Goal: Task Accomplishment & Management: Use online tool/utility

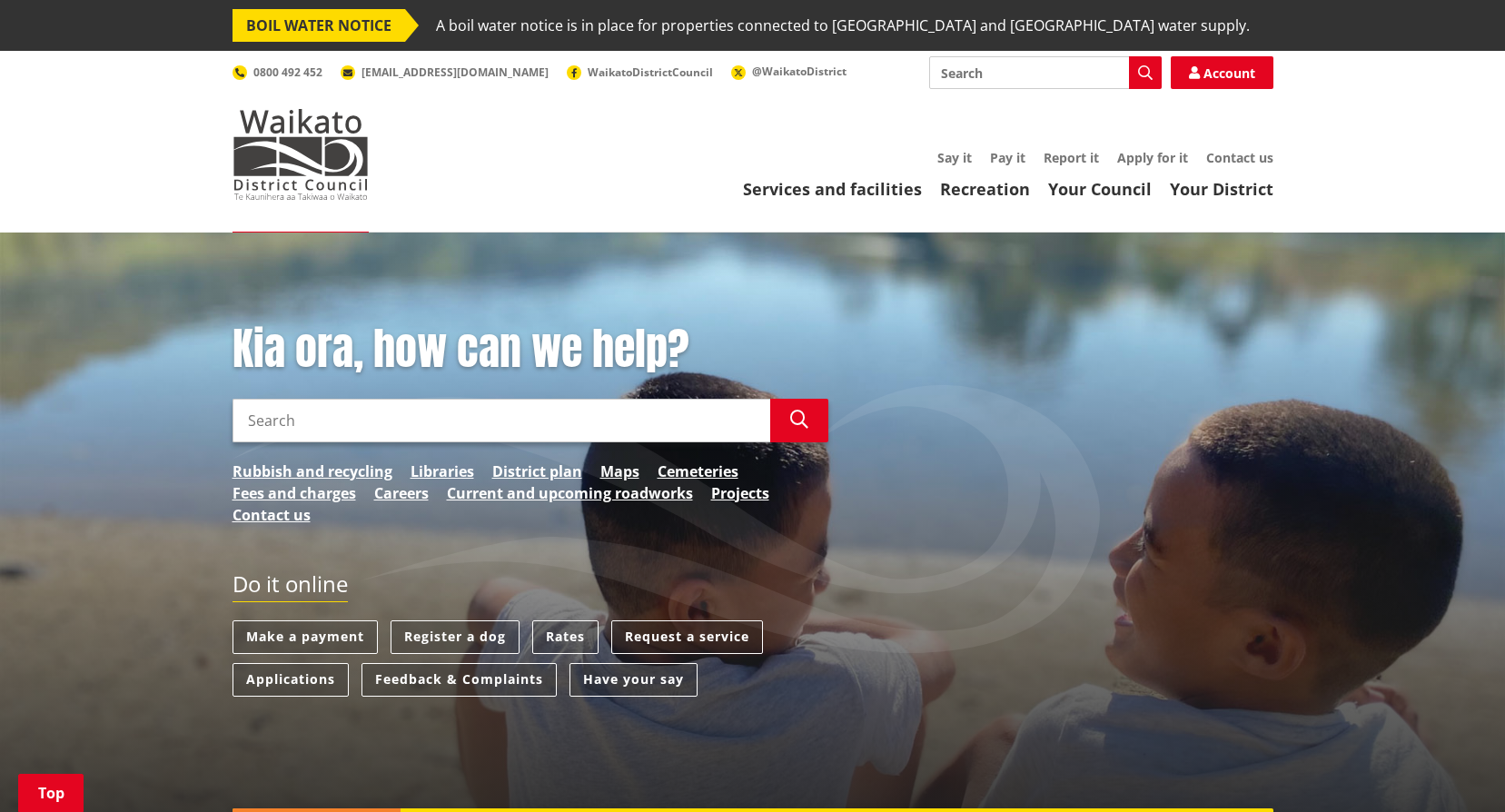
scroll to position [273, 0]
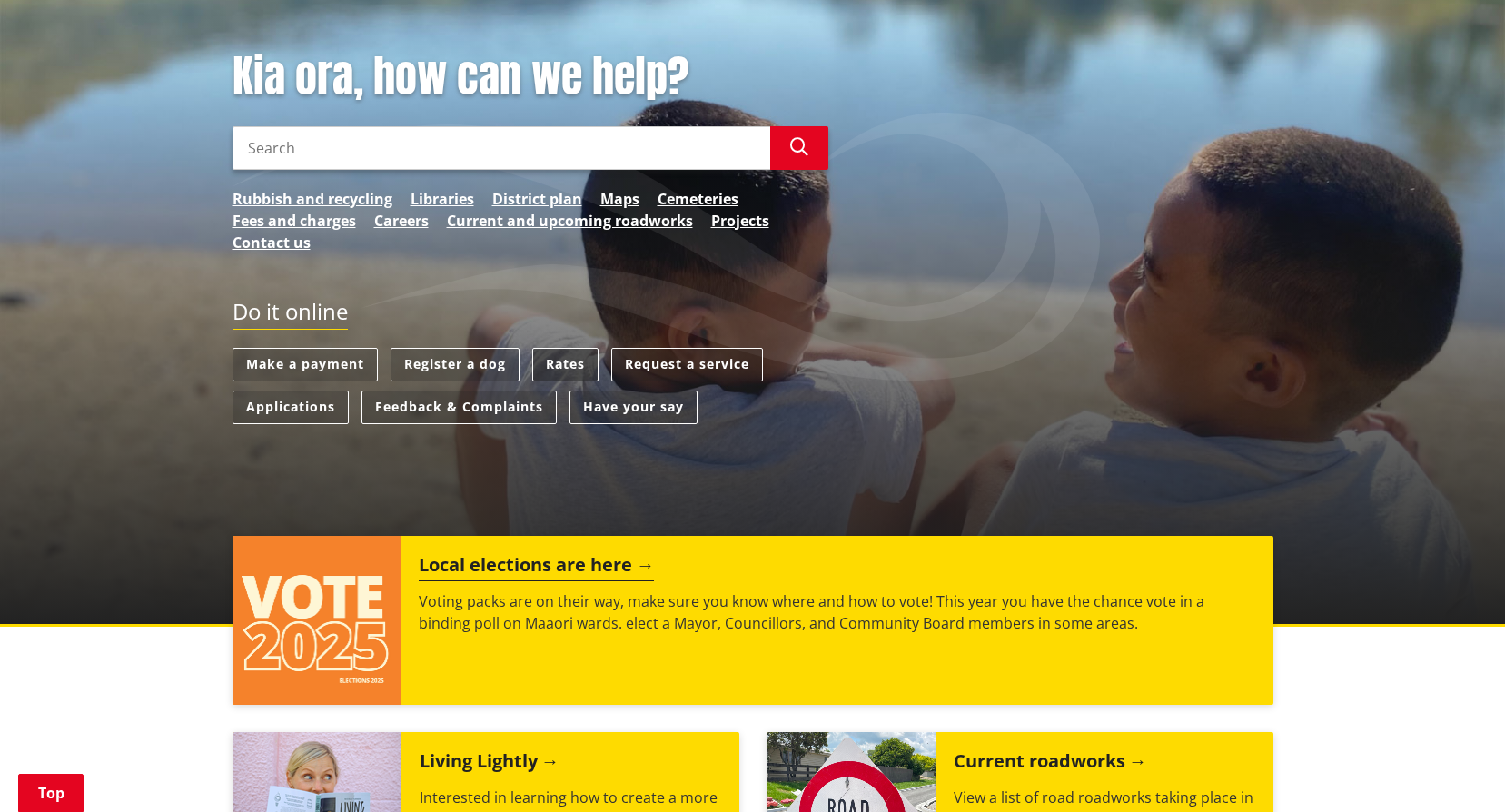
click at [572, 367] on link "Rates" at bounding box center [564, 364] width 66 height 33
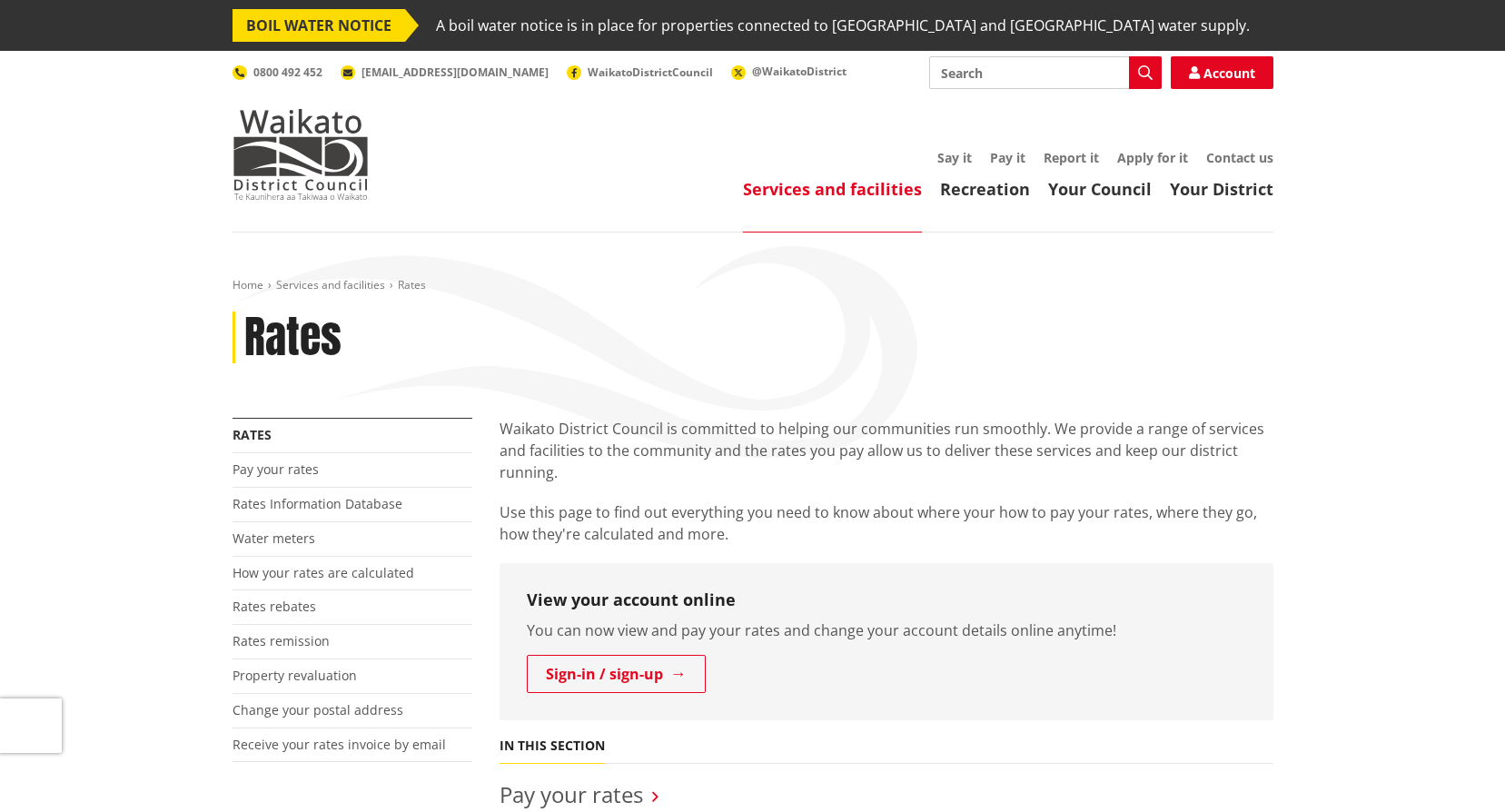
click at [1001, 64] on input "Search" at bounding box center [1045, 73] width 232 height 33
click at [1049, 111] on div "Direct debit calculator" at bounding box center [1045, 106] width 231 height 33
type input "Direct debit calculator"
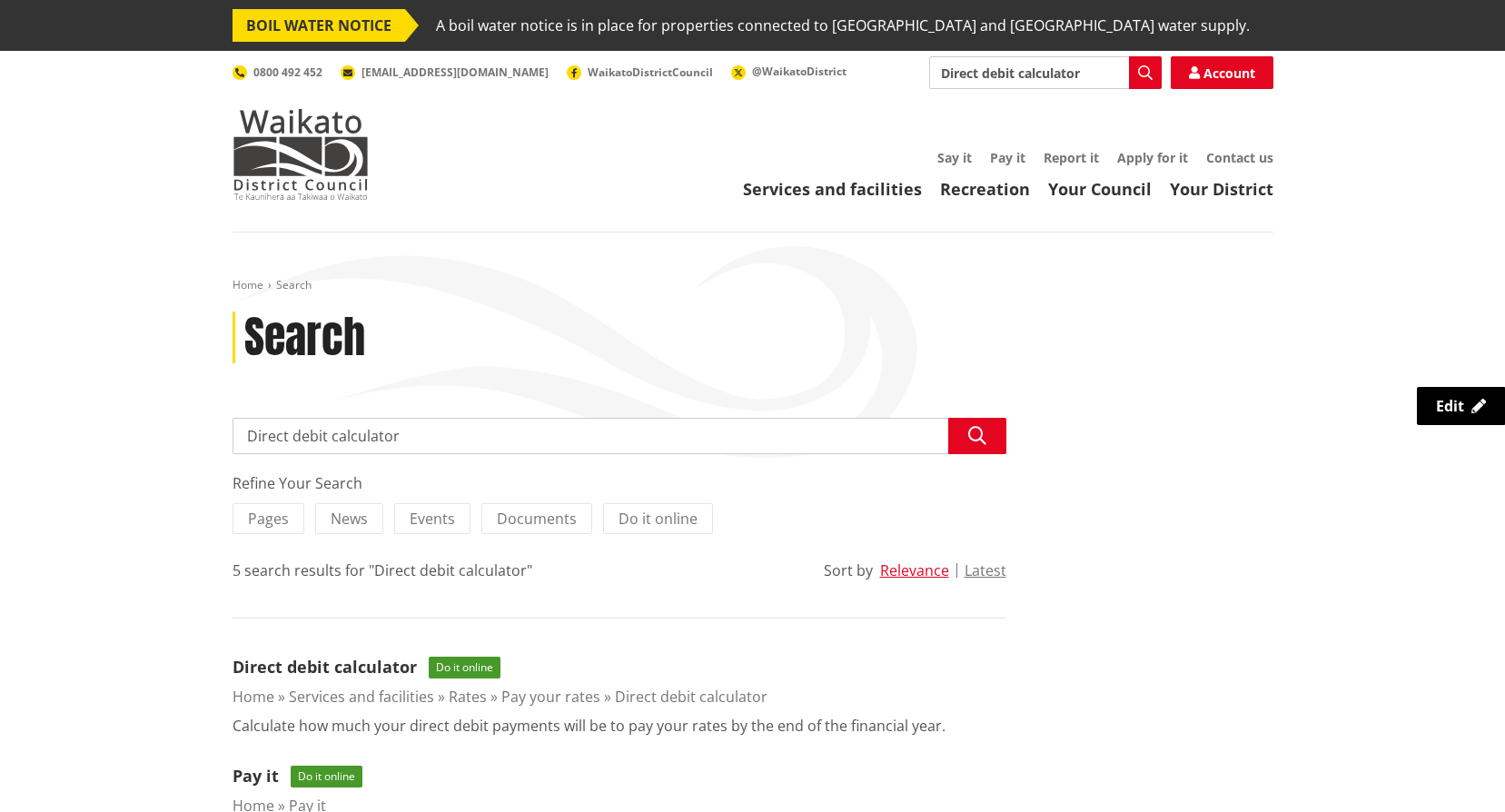
scroll to position [363, 0]
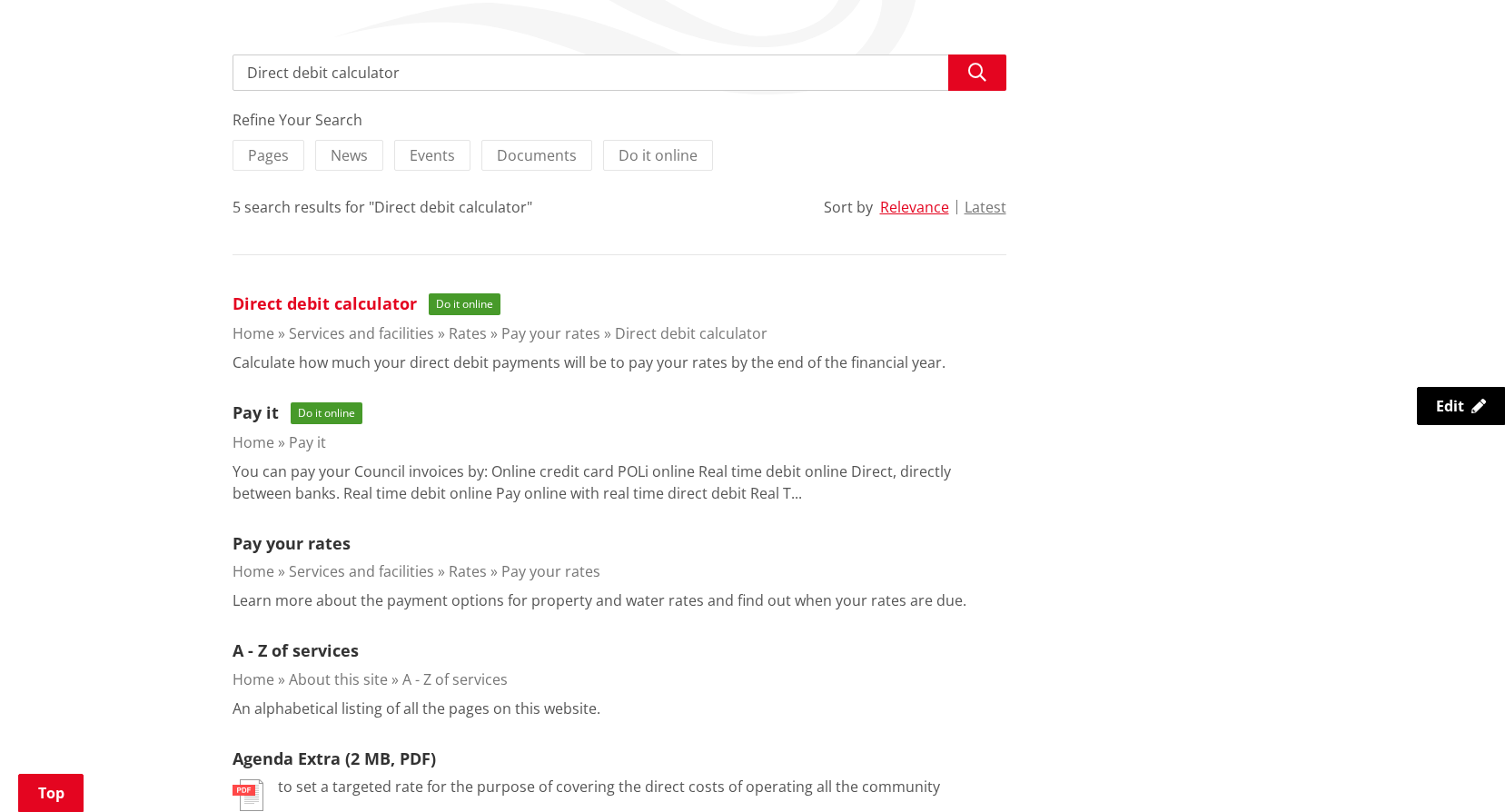
click at [282, 296] on link "Direct debit calculator" at bounding box center [324, 303] width 185 height 22
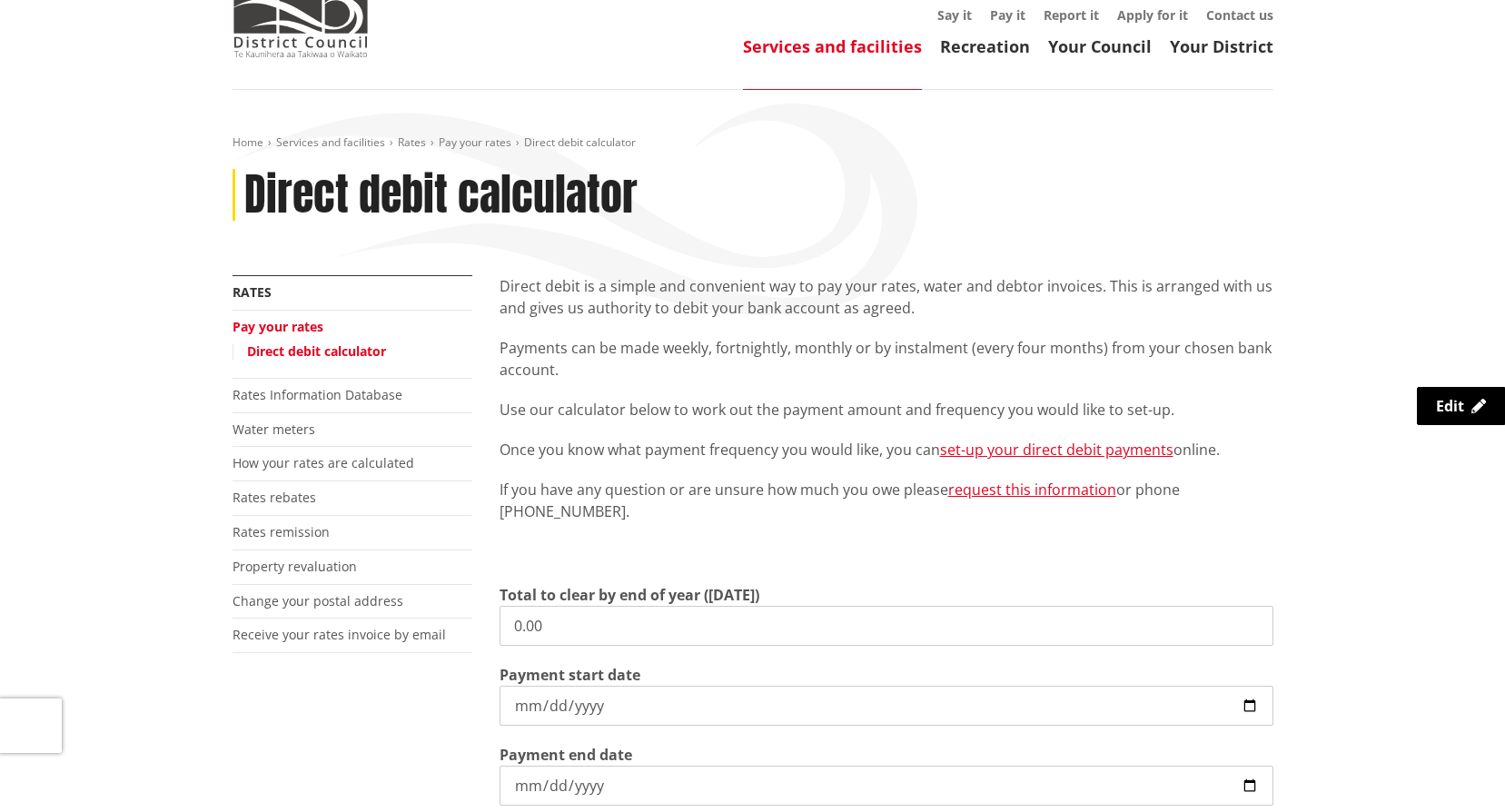
scroll to position [363, 0]
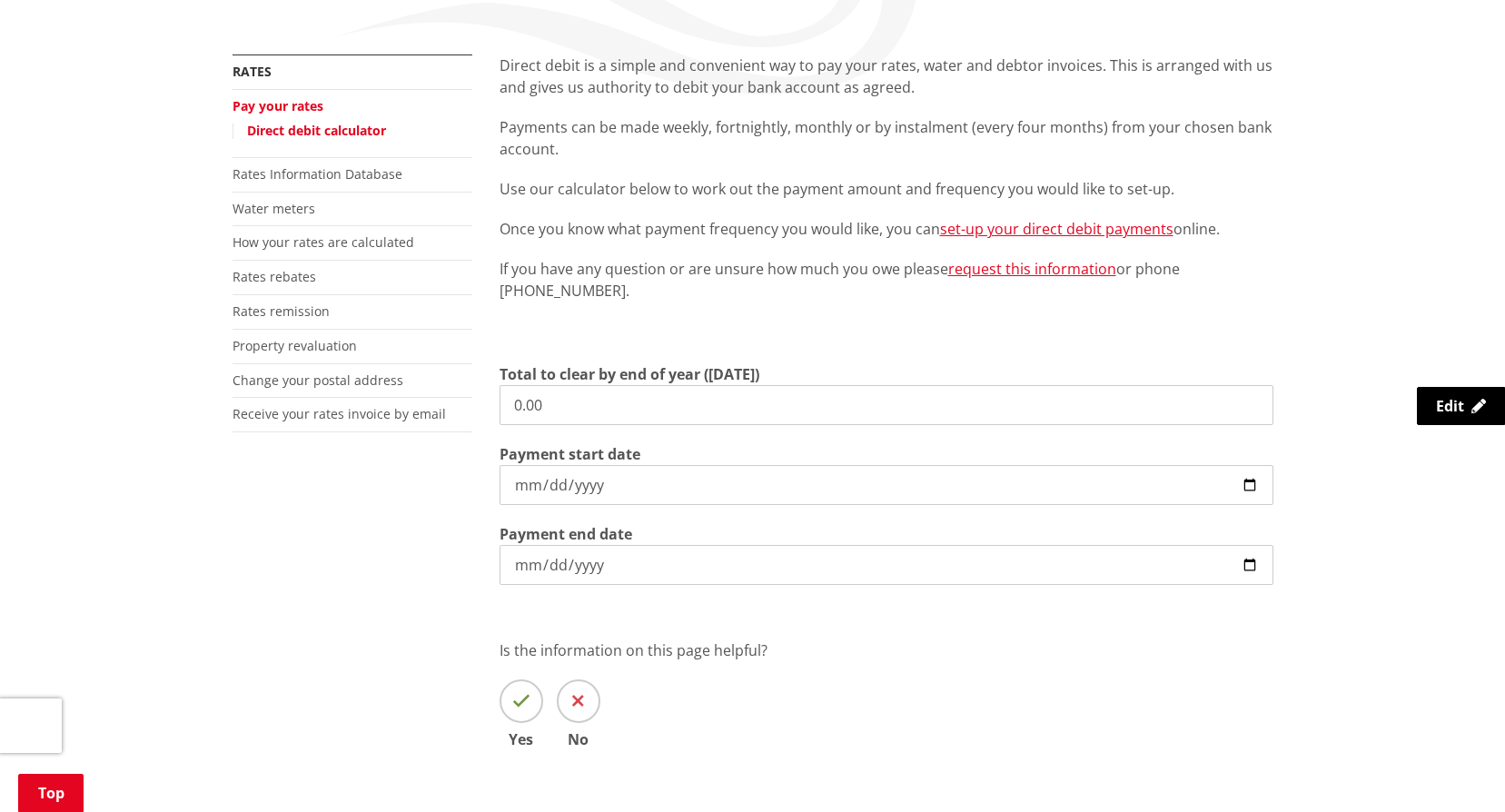
click at [699, 404] on input "0.00" at bounding box center [886, 406] width 774 height 40
type input "0"
type input "4,898.03"
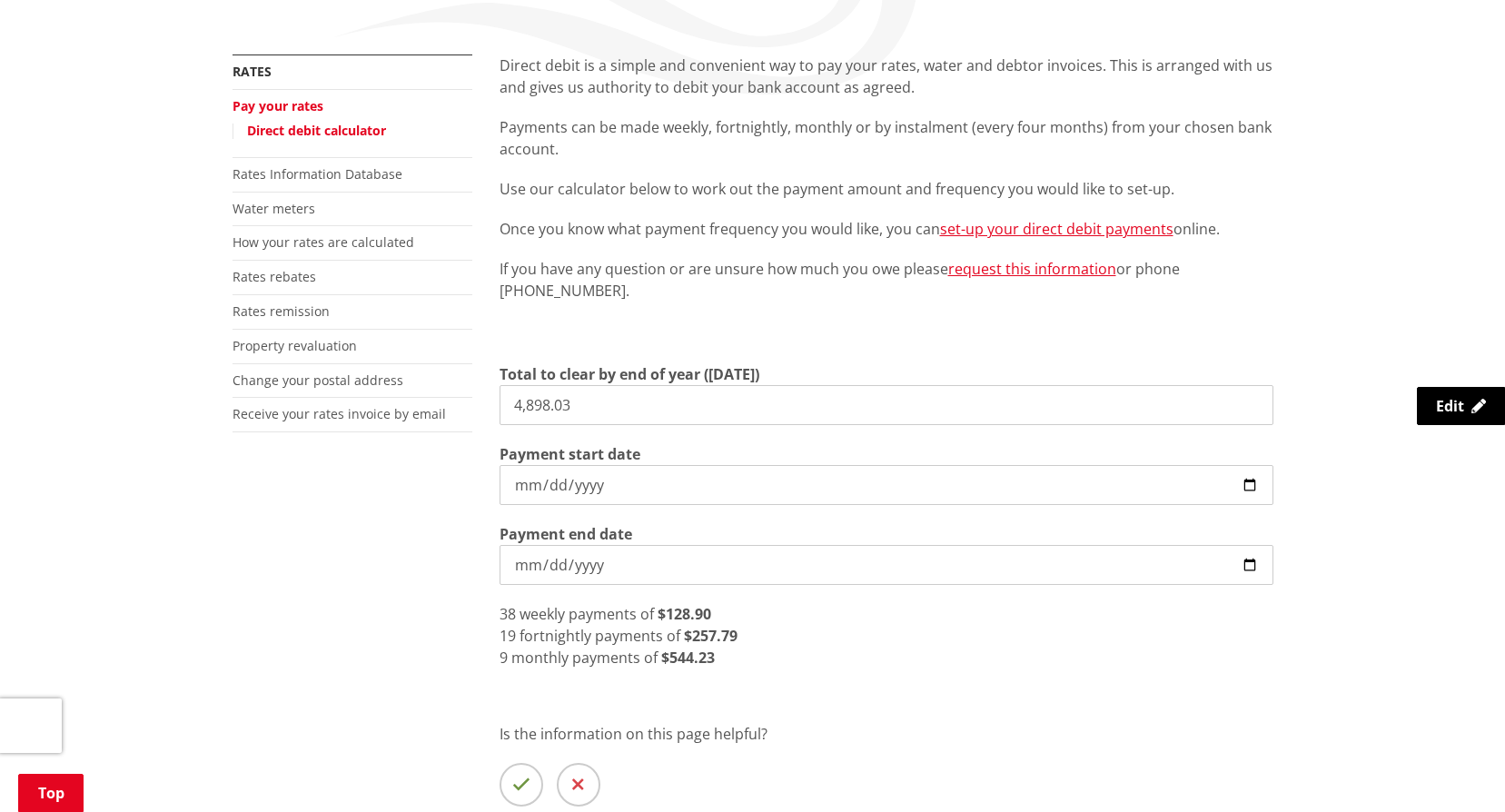
click at [646, 494] on input "2025-10-07" at bounding box center [886, 485] width 774 height 40
type input "2025-10-22"
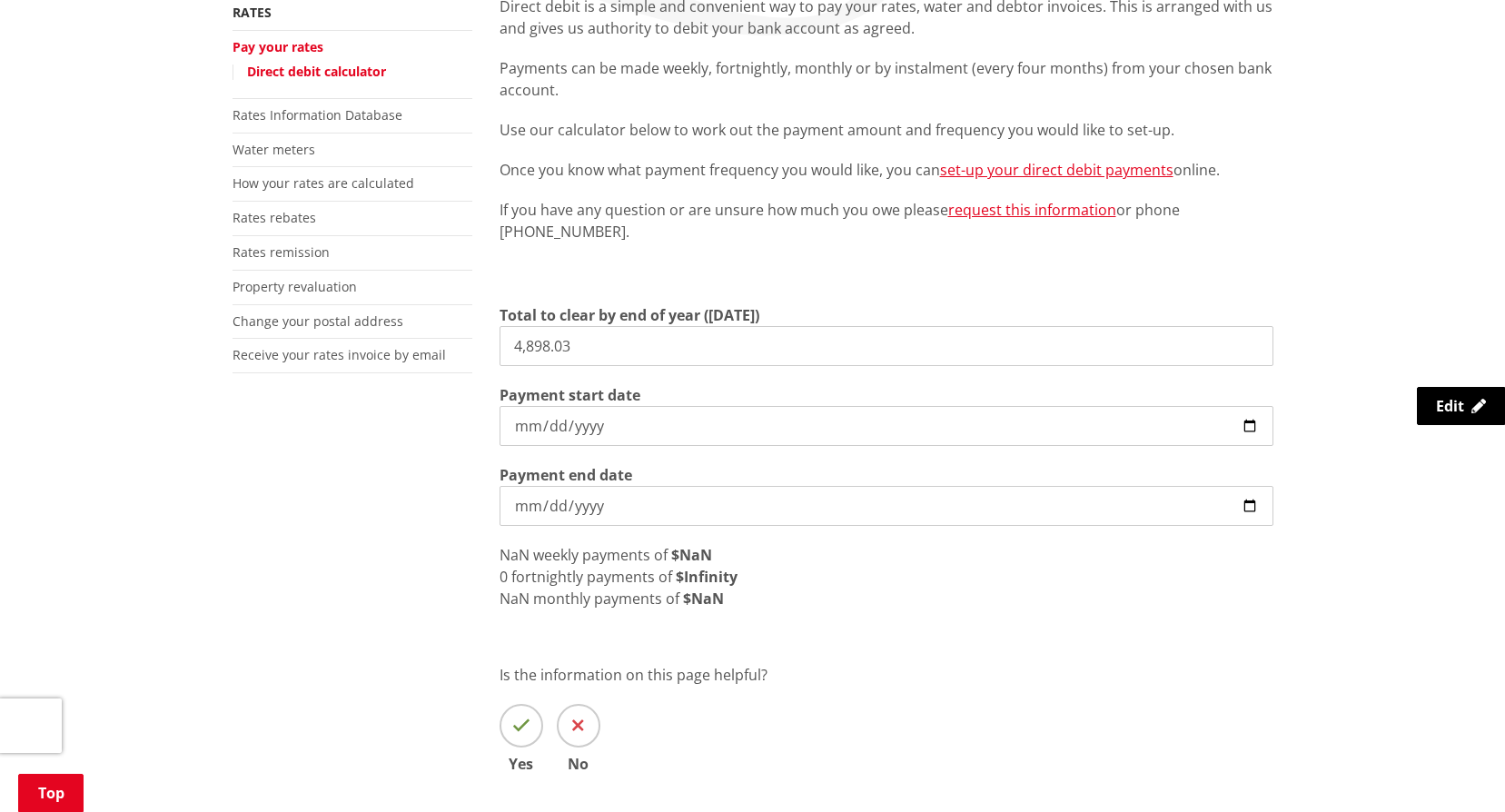
scroll to position [454, 0]
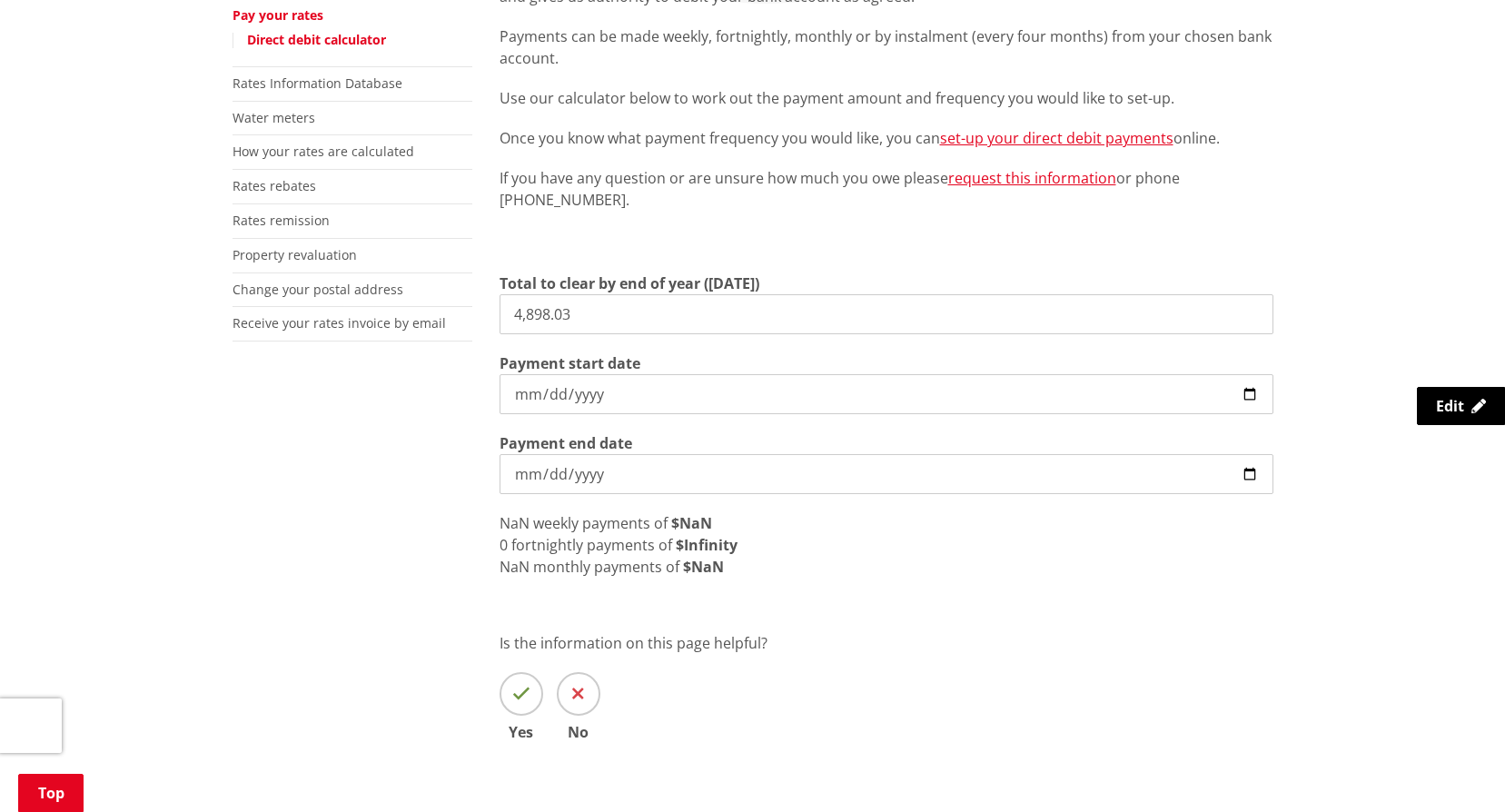
click at [910, 612] on div "Direct debit is a simple and convenient way to pay your rates, water and debtor…" at bounding box center [886, 379] width 801 height 830
click at [671, 320] on input "4,898.03" at bounding box center [886, 315] width 774 height 40
click at [785, 466] on input "2026-06-30" at bounding box center [886, 474] width 774 height 40
click at [536, 388] on input "Payment start date" at bounding box center [886, 394] width 774 height 40
type input "2025-09-22"
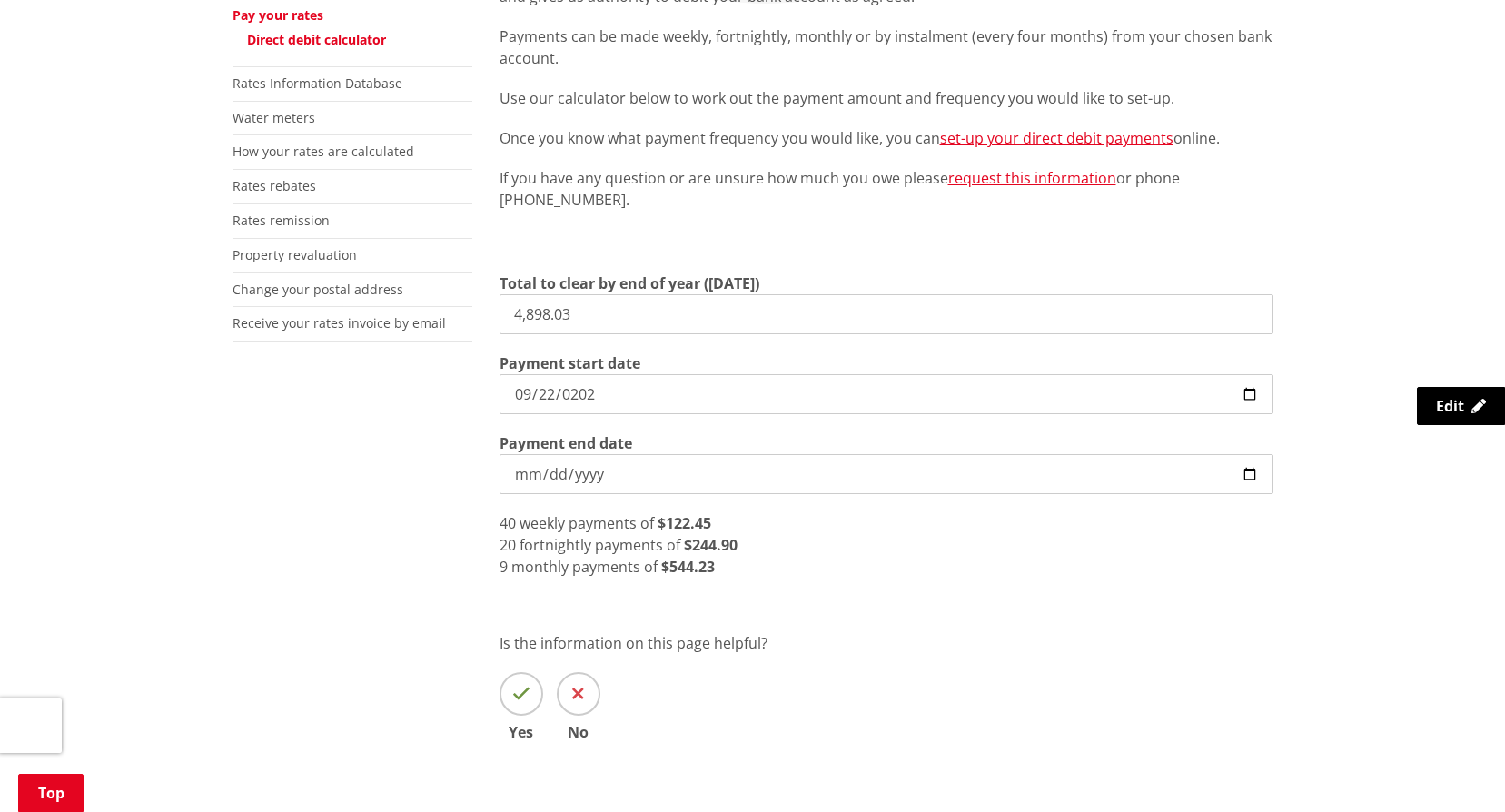
click at [651, 474] on input "2026-06-30" at bounding box center [886, 474] width 774 height 40
click at [367, 564] on div "More from this section Rates Pay your rates Direct debit calculator Rates Infor…" at bounding box center [753, 379] width 1068 height 830
drag, startPoint x: 619, startPoint y: 315, endPoint x: 99, endPoint y: 229, distance: 527.1
click at [99, 229] on div "Home Services and facilities Rates Pay your rates Direct debit calculator Direc…" at bounding box center [752, 321] width 1505 height 1087
type input "4,259.16"
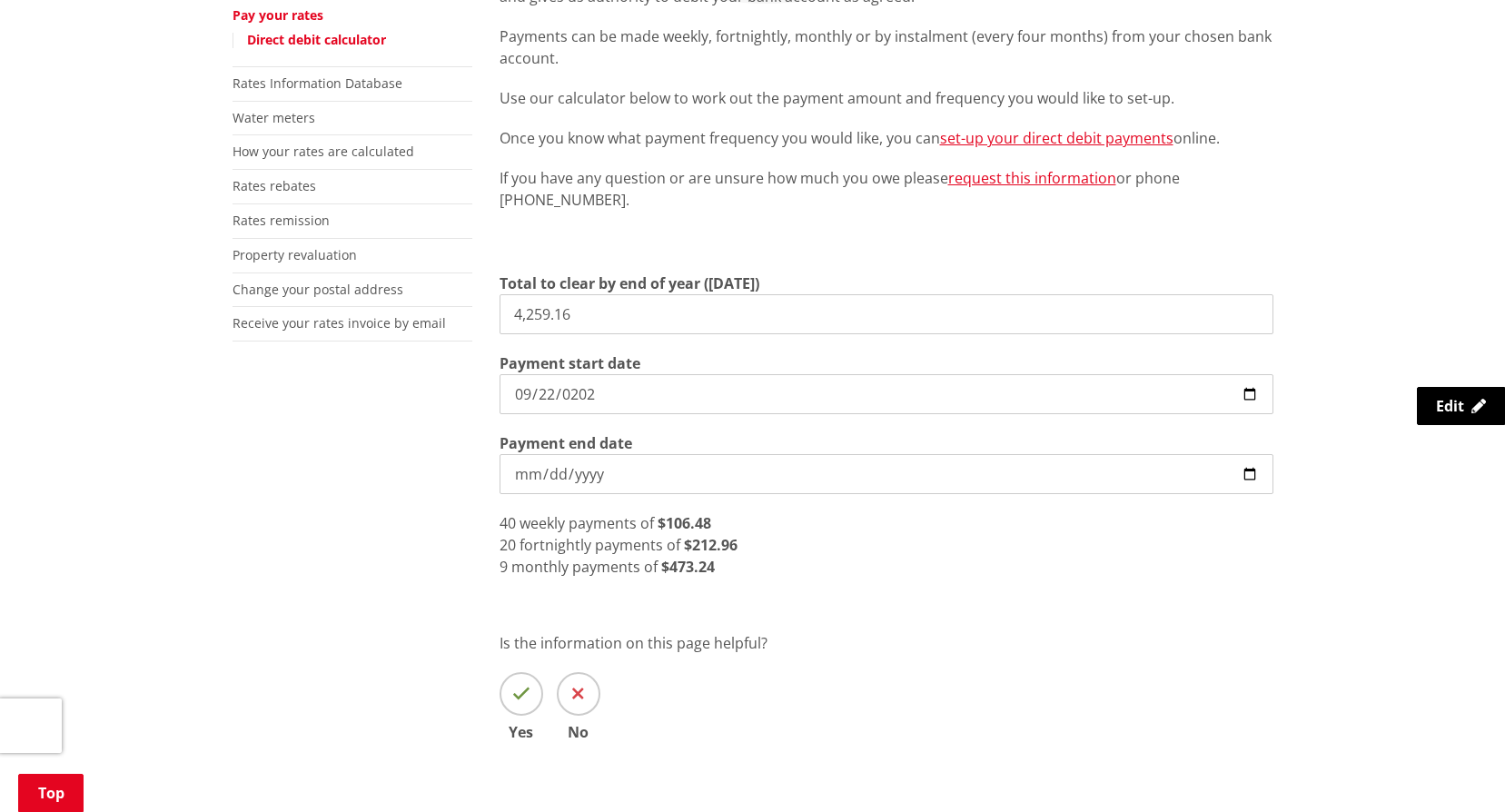
click at [1115, 619] on div "Direct debit is a simple and convenient way to pay your rates, water and debtor…" at bounding box center [886, 379] width 801 height 830
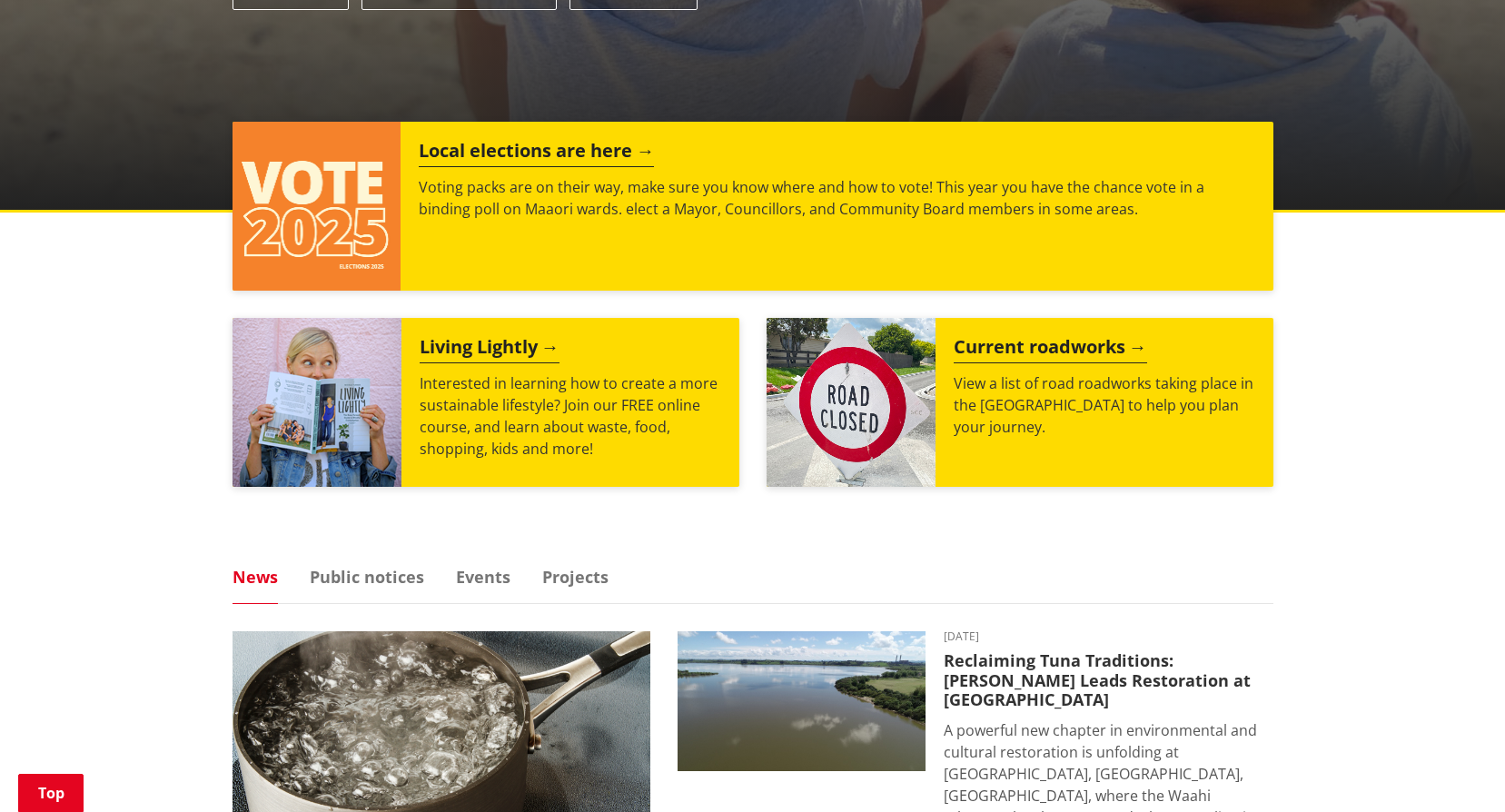
scroll to position [908, 0]
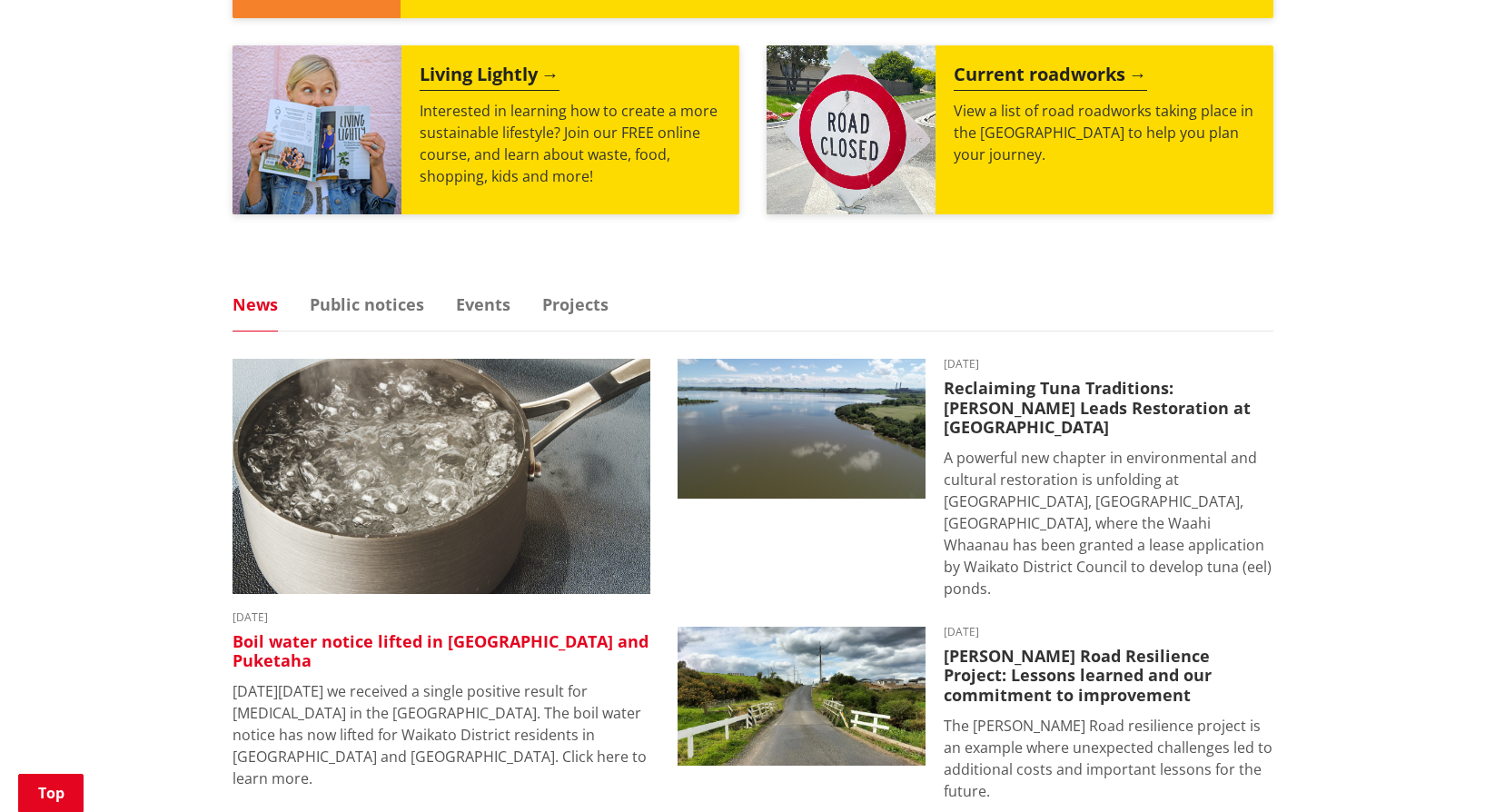
click at [423, 539] on img at bounding box center [441, 476] width 418 height 235
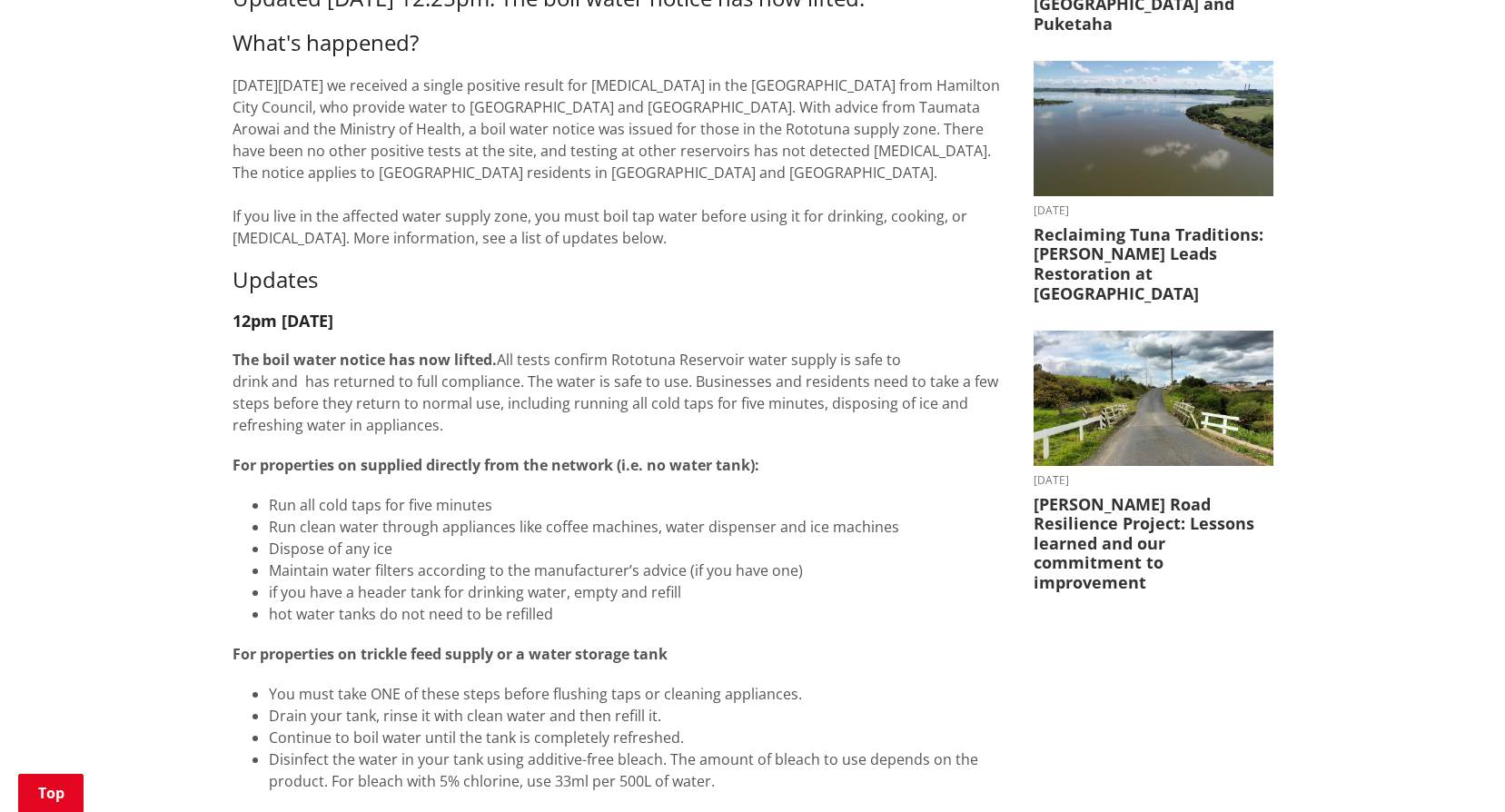
scroll to position [454, 0]
